Goal: Task Accomplishment & Management: Use online tool/utility

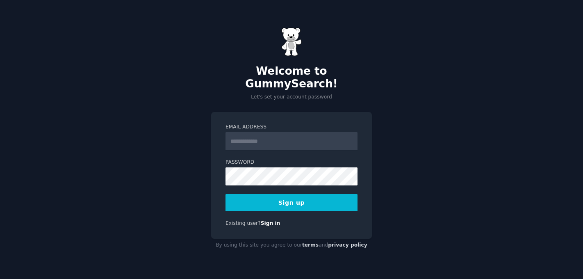
click at [250, 135] on input "Email Address" at bounding box center [291, 141] width 132 height 18
type input "**********"
click at [295, 196] on button "Sign up" at bounding box center [291, 202] width 132 height 17
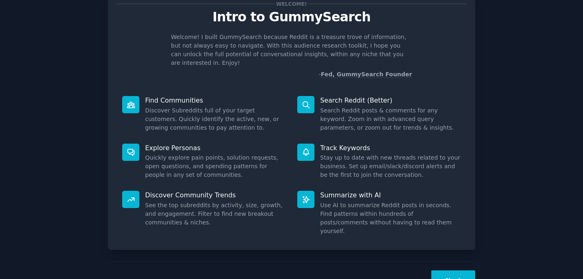
scroll to position [42, 0]
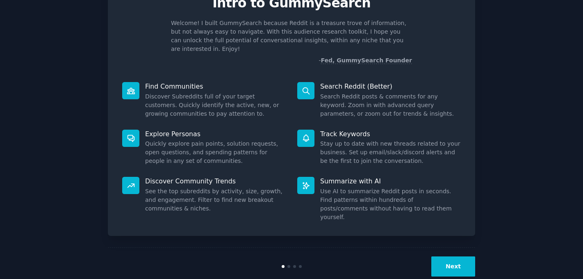
click at [453, 256] on button "Next" at bounding box center [453, 266] width 44 height 20
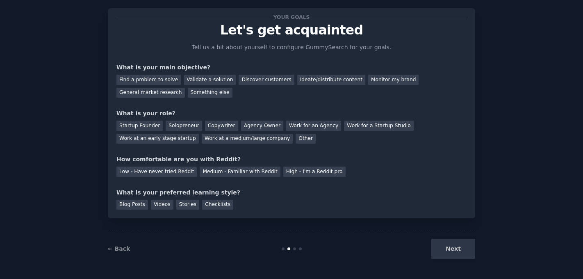
scroll to position [15, 0]
click at [259, 82] on div "Discover customers" at bounding box center [266, 80] width 55 height 10
click at [154, 94] on div "General market research" at bounding box center [150, 93] width 68 height 10
click at [257, 81] on div "Discover customers" at bounding box center [266, 80] width 55 height 10
click at [143, 125] on div "Startup Founder" at bounding box center [139, 126] width 46 height 10
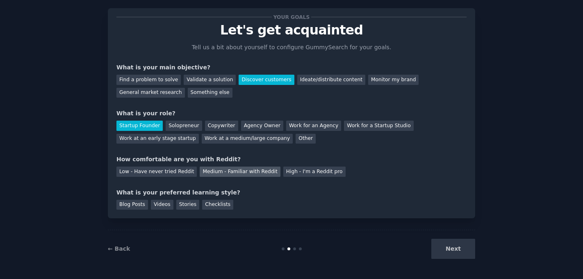
click at [250, 170] on div "Medium - Familiar with Reddit" at bounding box center [240, 171] width 80 height 10
click at [159, 205] on div "Videos" at bounding box center [162, 205] width 23 height 10
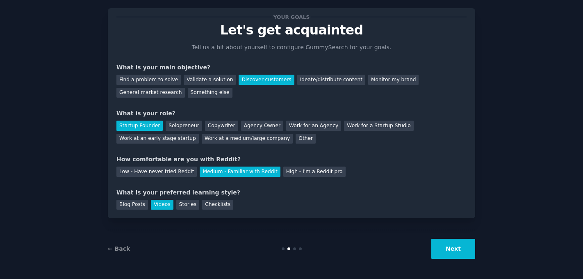
click at [454, 249] on button "Next" at bounding box center [453, 249] width 44 height 20
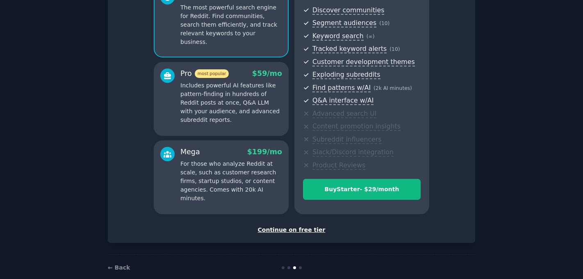
scroll to position [86, 0]
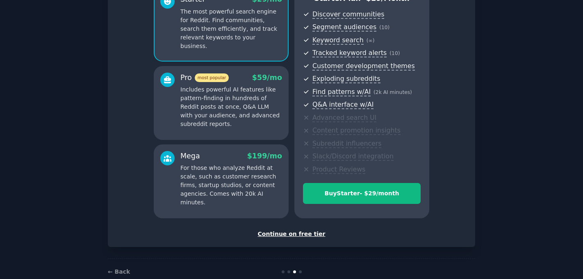
click at [296, 236] on div "Continue on free tier" at bounding box center [291, 234] width 350 height 9
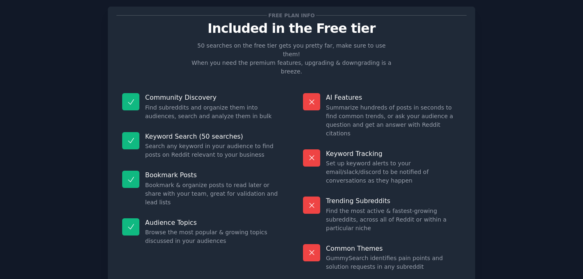
scroll to position [41, 0]
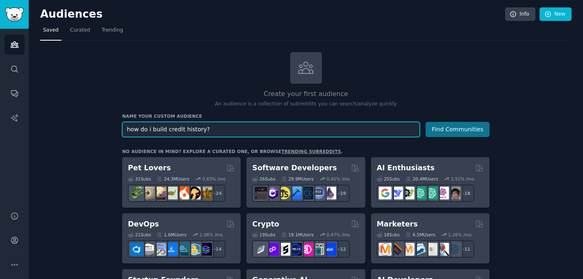
type input "how do i build credit history?"
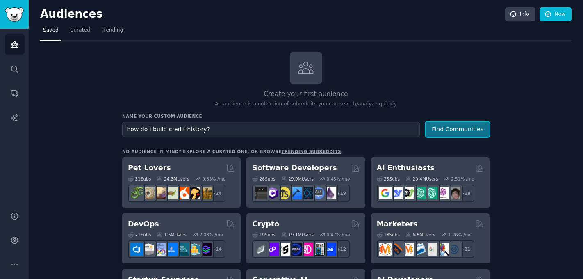
click at [449, 128] on button "Find Communities" at bounding box center [458, 129] width 64 height 15
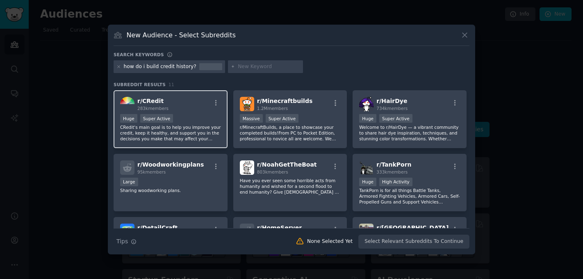
click at [170, 129] on p "CRedit's main goal is to help you improve your credit, keep it healthy, and sup…" at bounding box center [170, 132] width 101 height 17
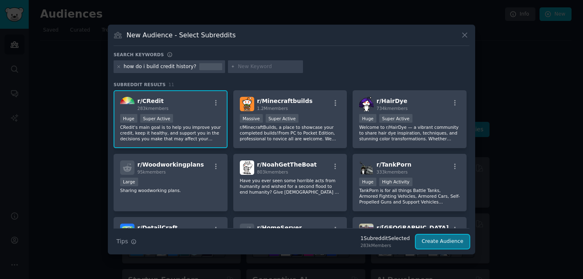
click at [430, 241] on button "Create Audience" at bounding box center [443, 242] width 54 height 14
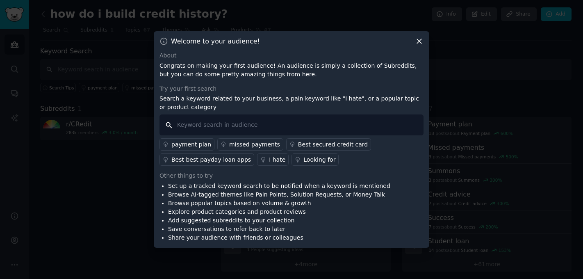
click at [269, 126] on input "text" at bounding box center [291, 124] width 264 height 21
type input "frustgrated"
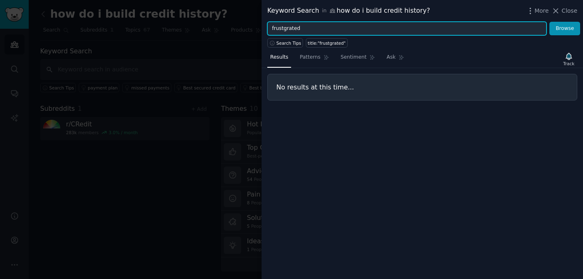
drag, startPoint x: 323, startPoint y: 33, endPoint x: 260, endPoint y: 28, distance: 63.7
click at [260, 28] on div "Keyword Search in how do i build credit history? More Close frustgrated Browse …" at bounding box center [291, 139] width 583 height 279
type input "best secured credit card"
click at [549, 22] on button "Browse" at bounding box center [564, 29] width 31 height 14
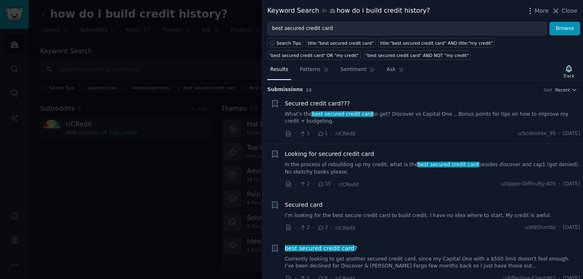
click at [423, 117] on link "What’s the best secured credit card to get? Discover vs Capital One .. Bonus po…" at bounding box center [433, 118] width 296 height 14
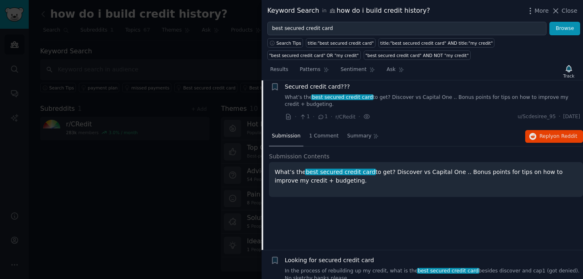
scroll to position [15, 0]
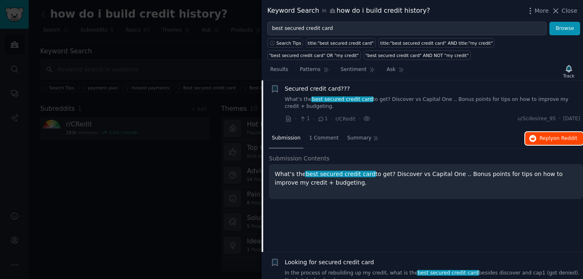
click at [544, 139] on span "Reply on Reddit" at bounding box center [559, 138] width 38 height 7
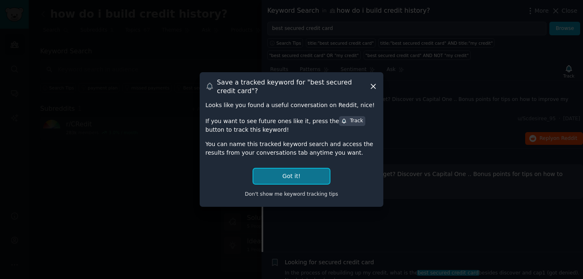
click at [298, 181] on button "Got it!" at bounding box center [291, 175] width 76 height 15
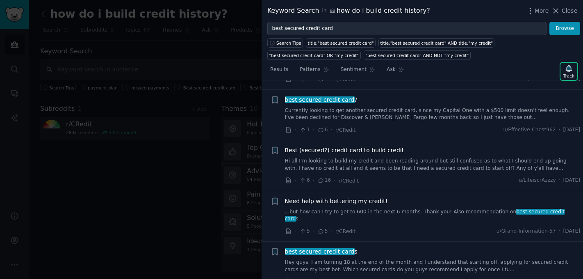
scroll to position [283, 0]
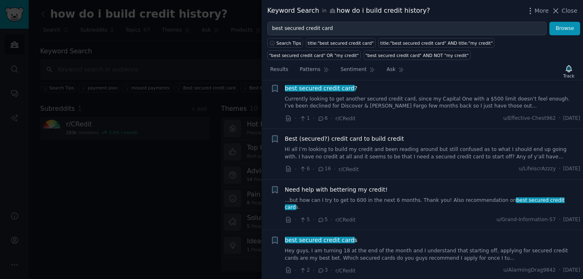
click at [432, 150] on link "Hi all I’m looking to build my credit and been reading around but still confuse…" at bounding box center [433, 153] width 296 height 14
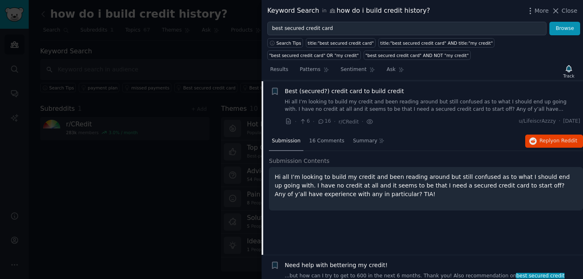
scroll to position [208, 0]
click at [321, 142] on span "16 Comments" at bounding box center [326, 140] width 35 height 7
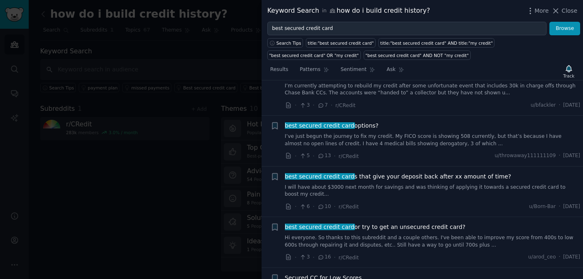
scroll to position [702, 0]
